Goal: Task Accomplishment & Management: Manage account settings

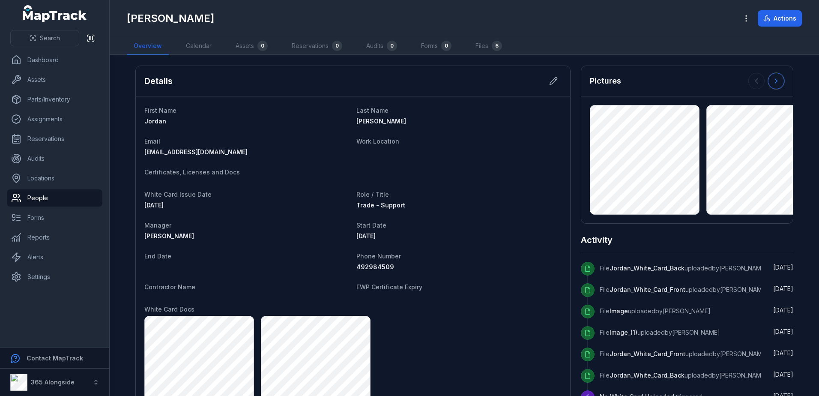
click at [768, 81] on button at bounding box center [776, 81] width 16 height 16
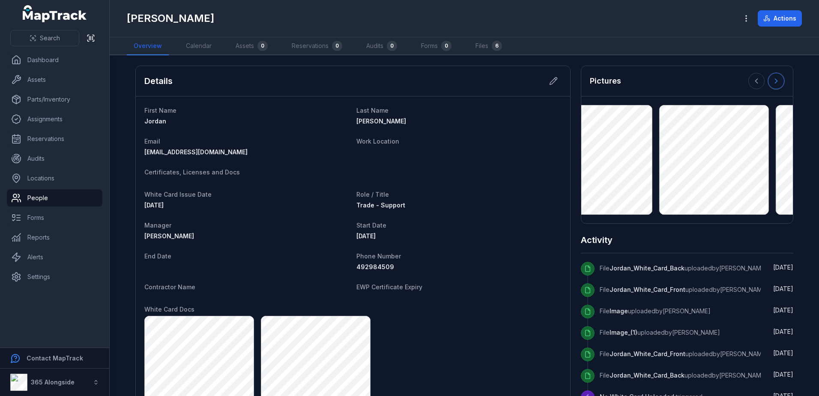
click at [772, 81] on icon at bounding box center [776, 81] width 9 height 9
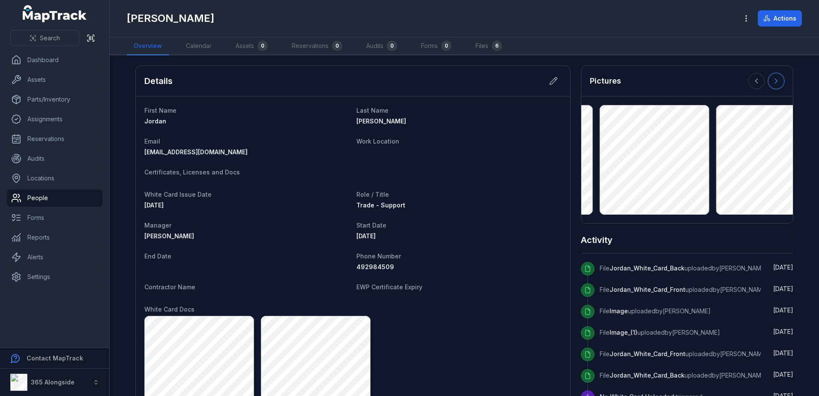
click at [772, 81] on icon at bounding box center [776, 81] width 9 height 9
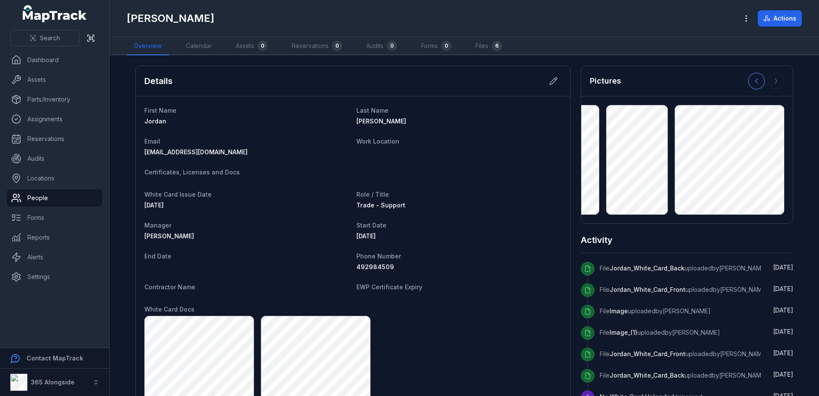
click at [755, 82] on icon at bounding box center [757, 81] width 9 height 9
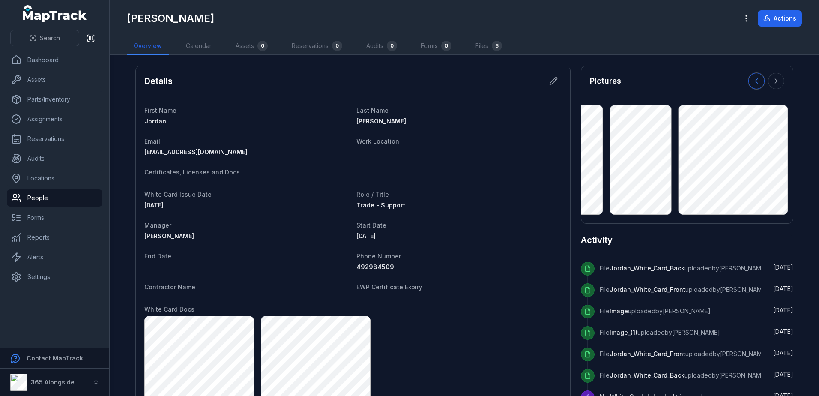
click at [755, 82] on icon at bounding box center [757, 81] width 9 height 9
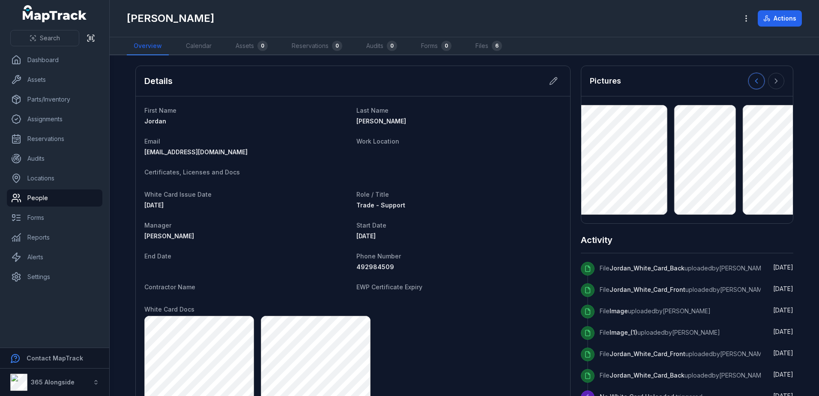
click at [755, 82] on icon at bounding box center [757, 81] width 9 height 9
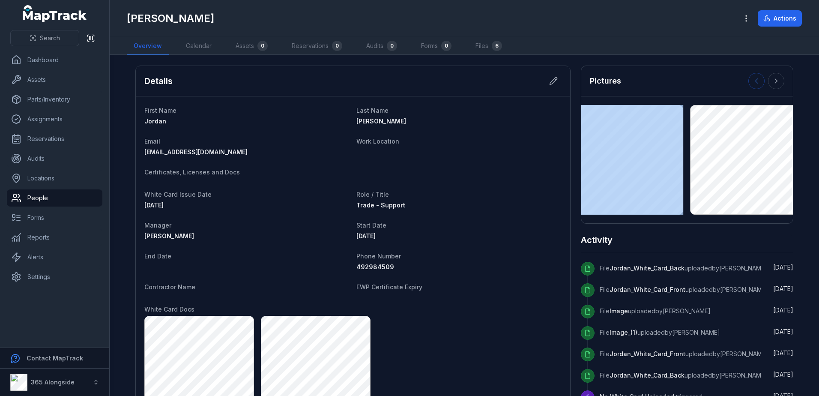
click at [755, 82] on div at bounding box center [767, 81] width 36 height 16
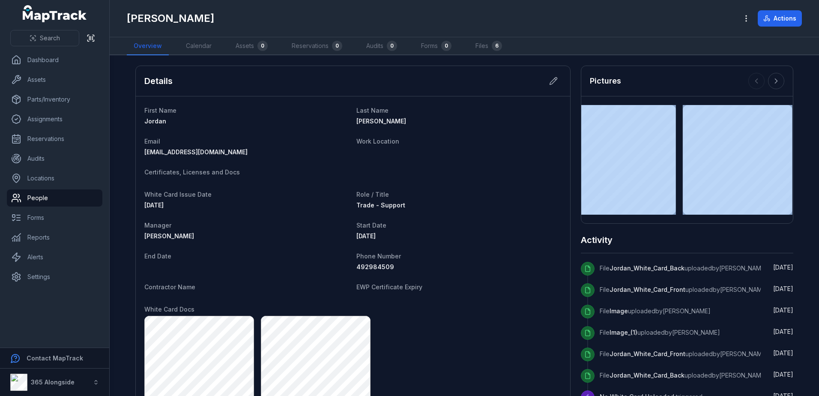
click at [755, 82] on div at bounding box center [767, 81] width 36 height 16
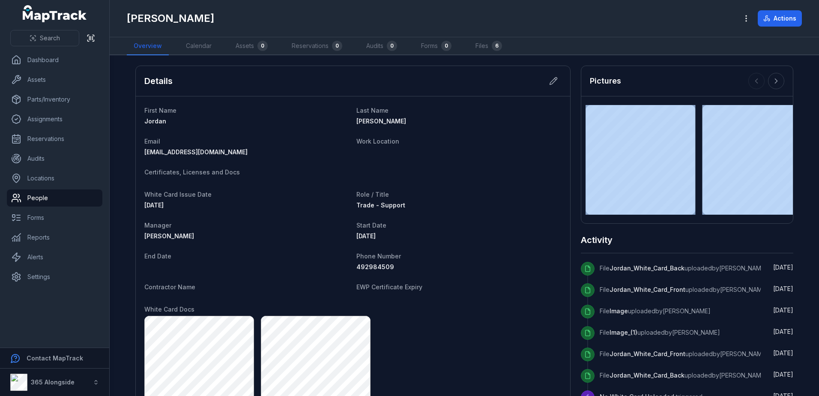
click at [755, 82] on div at bounding box center [767, 81] width 36 height 16
drag, startPoint x: 755, startPoint y: 82, endPoint x: 771, endPoint y: 81, distance: 15.9
click at [772, 81] on icon at bounding box center [776, 81] width 9 height 9
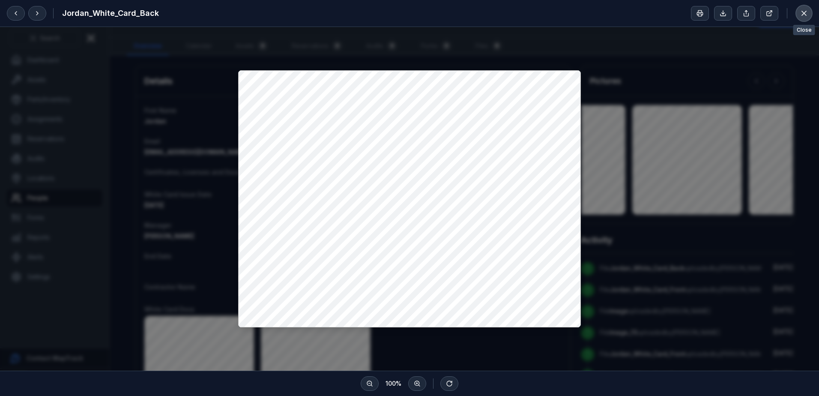
click at [802, 17] on icon at bounding box center [804, 13] width 9 height 9
click at [648, 199] on div at bounding box center [409, 199] width 819 height 344
click at [809, 9] on button at bounding box center [804, 13] width 16 height 16
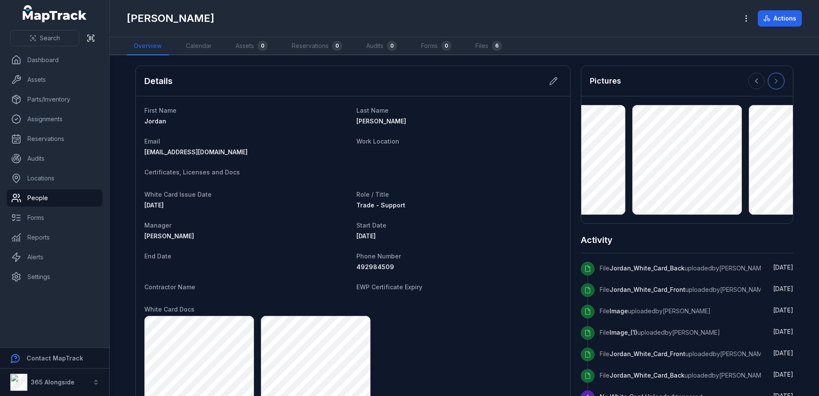
click at [772, 79] on icon at bounding box center [776, 81] width 9 height 9
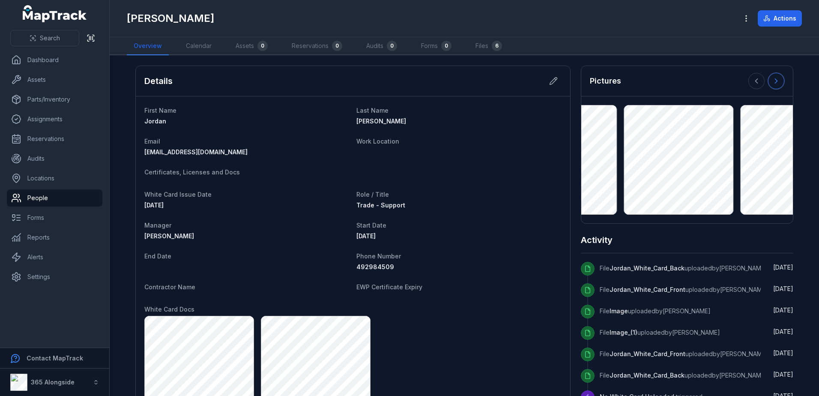
click at [772, 79] on icon at bounding box center [776, 81] width 9 height 9
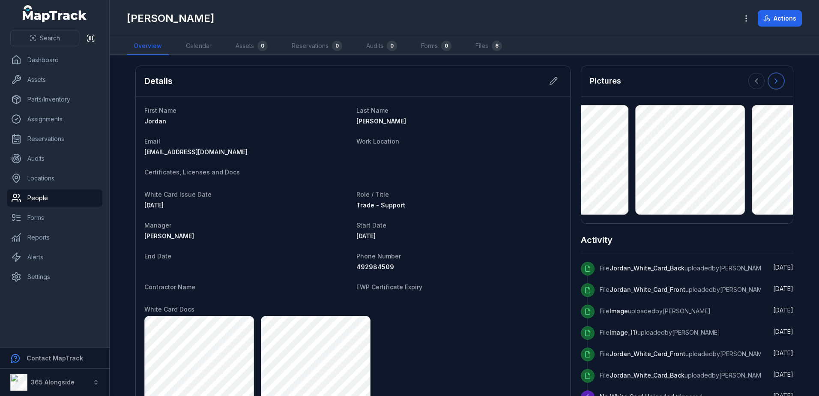
click at [772, 79] on icon at bounding box center [776, 81] width 9 height 9
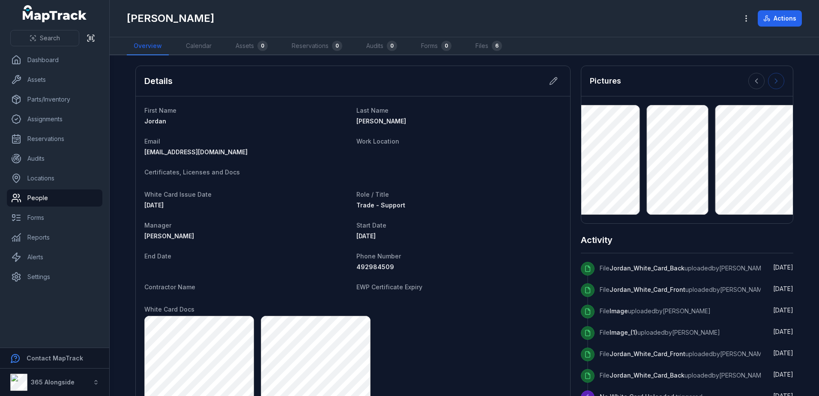
click at [771, 79] on div at bounding box center [767, 81] width 36 height 16
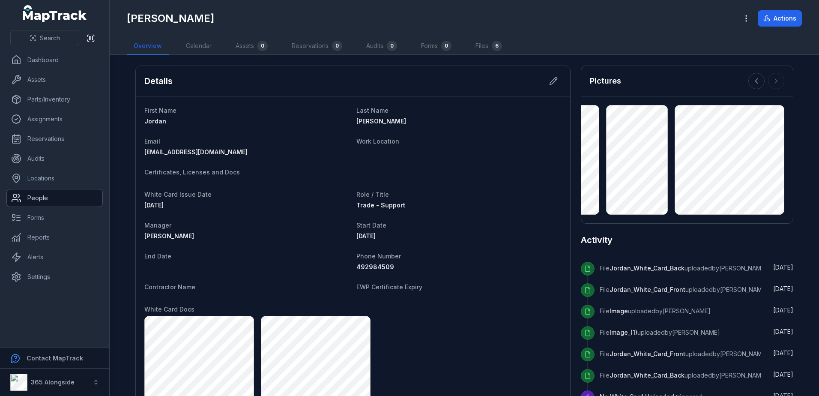
click at [34, 199] on link "People" at bounding box center [55, 197] width 96 height 17
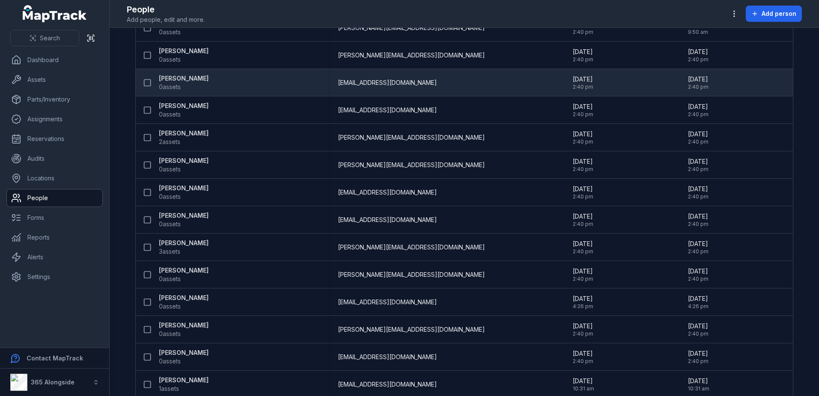
scroll to position [129, 0]
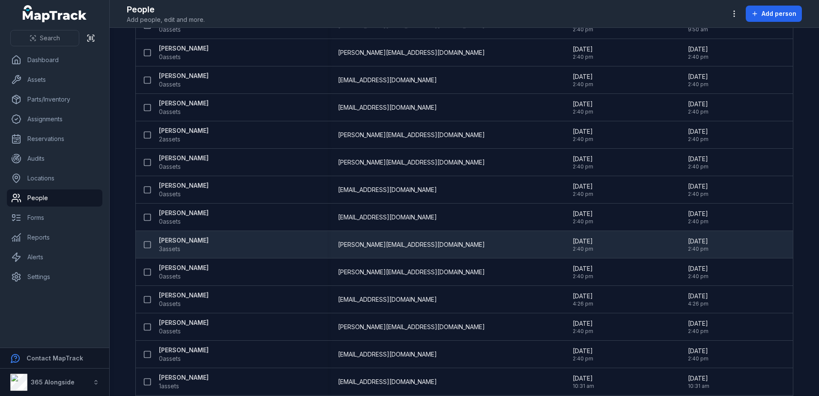
click at [181, 244] on strong "[PERSON_NAME]" at bounding box center [184, 240] width 50 height 9
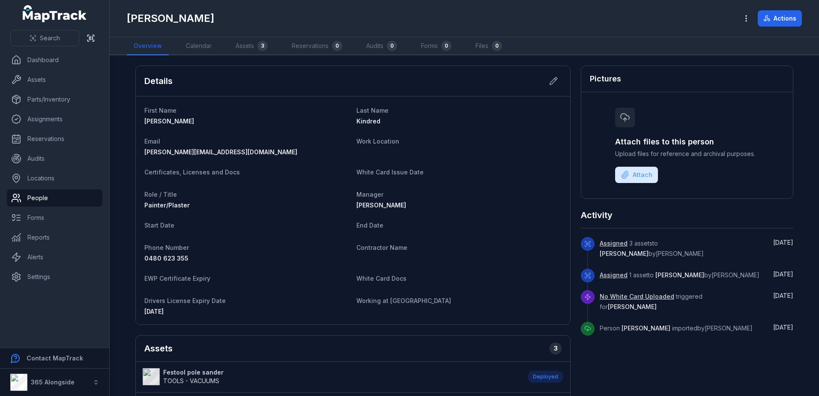
click at [163, 310] on span "[DATE]" at bounding box center [153, 311] width 19 height 7
click at [197, 297] on span "Drivers License Expiry Date" at bounding box center [184, 300] width 81 height 7
click at [549, 81] on icon at bounding box center [553, 81] width 9 height 9
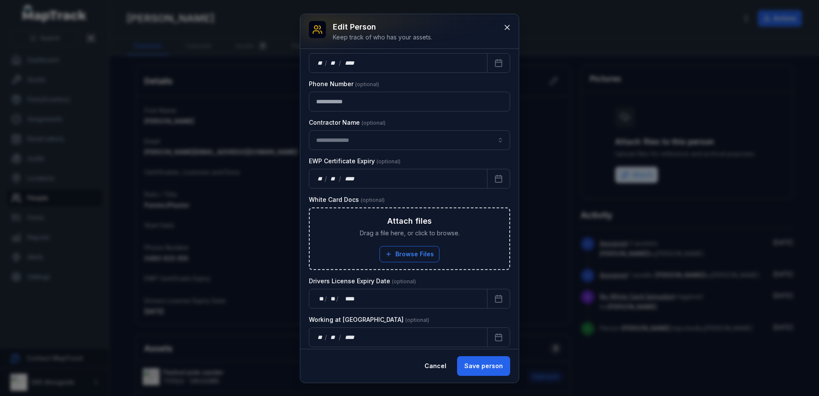
scroll to position [375, 0]
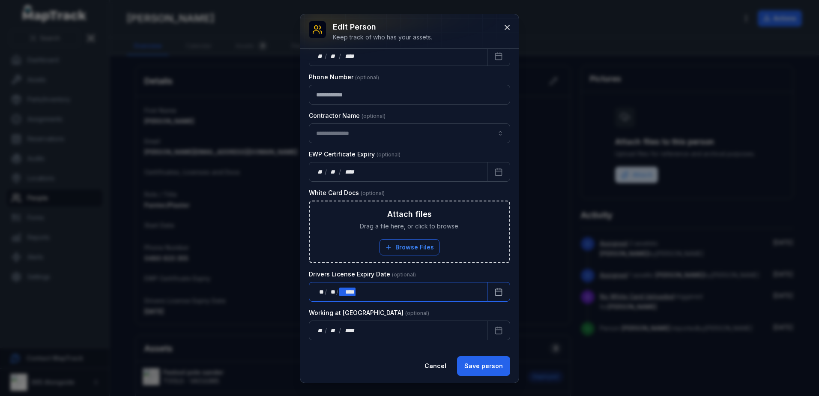
click at [372, 289] on div "** ** / ** ** / **** ****" at bounding box center [398, 292] width 179 height 20
click at [496, 291] on icon "Calendar" at bounding box center [499, 291] width 6 height 0
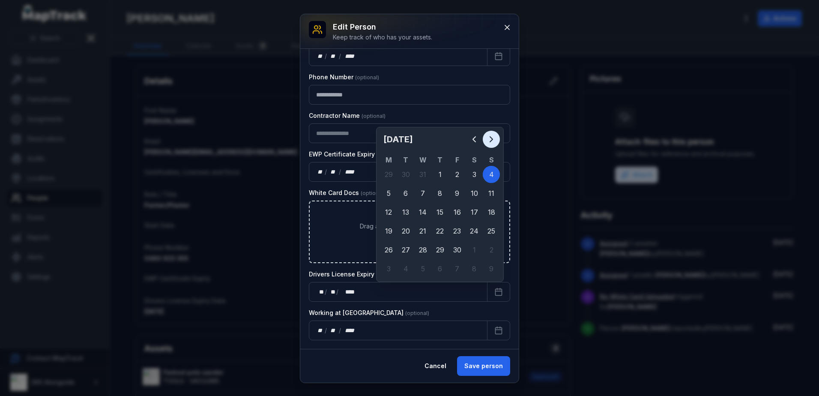
click at [495, 140] on icon "Next" at bounding box center [491, 139] width 10 height 10
click at [482, 138] on button "Previous" at bounding box center [474, 139] width 17 height 17
click at [481, 138] on button "Previous" at bounding box center [474, 139] width 17 height 17
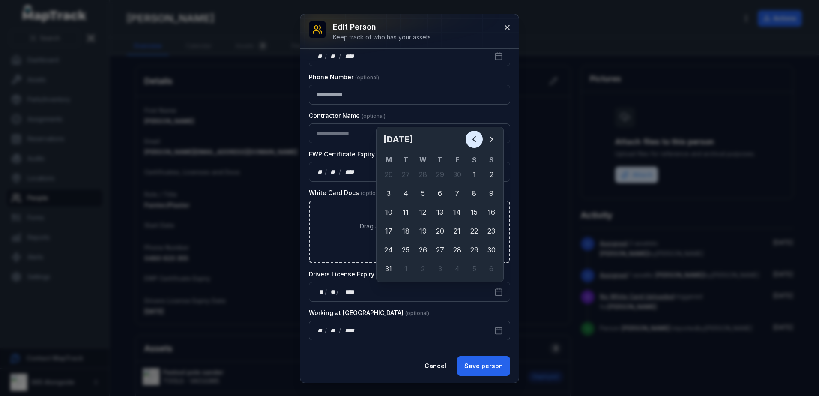
click at [480, 138] on button "Previous" at bounding box center [474, 139] width 17 height 17
click at [477, 141] on icon "Previous" at bounding box center [474, 139] width 10 height 10
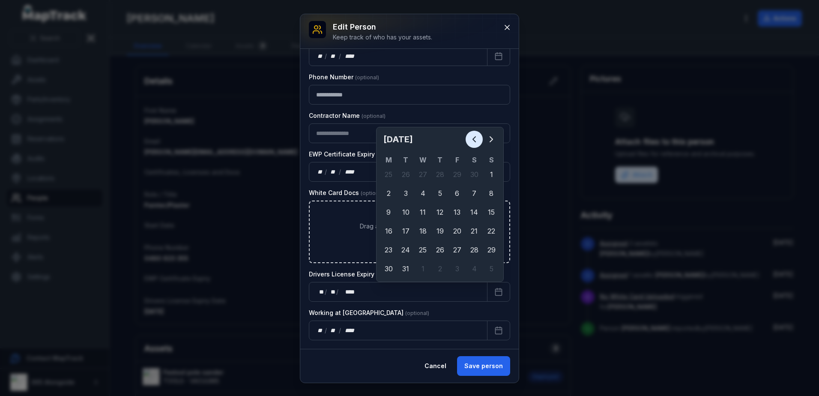
click at [477, 141] on icon "Previous" at bounding box center [474, 139] width 10 height 10
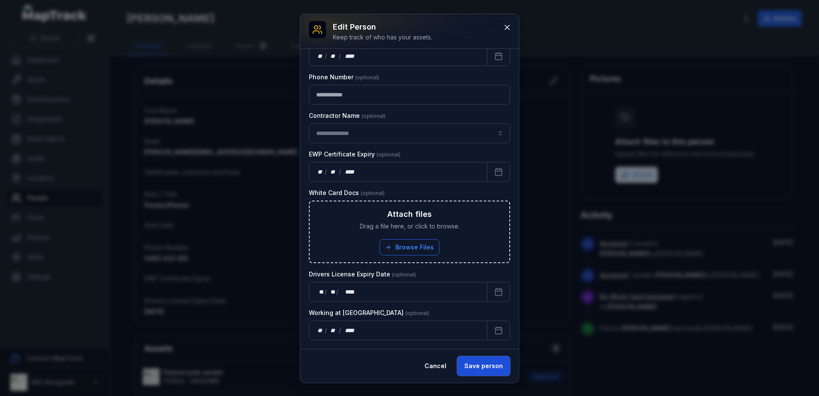
click at [480, 367] on button "Save person" at bounding box center [483, 366] width 53 height 20
